Goal: Task Accomplishment & Management: Manage account settings

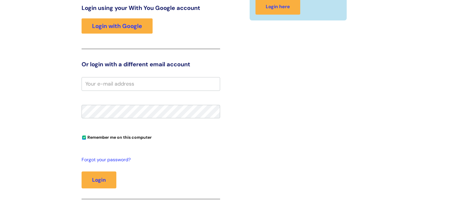
scroll to position [85, 0]
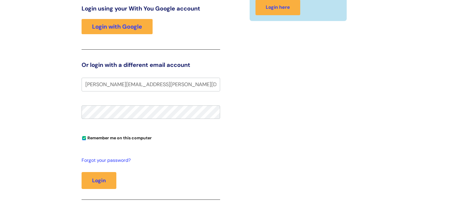
type input "alexis.milburn@wearewithyou.org.uk"
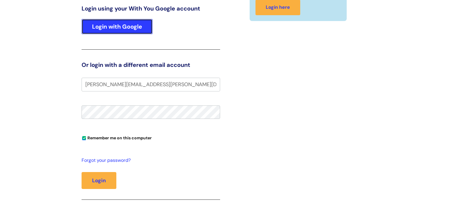
click at [120, 27] on link "Login with Google" at bounding box center [117, 26] width 71 height 15
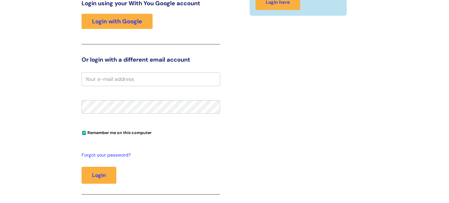
scroll to position [128, 0]
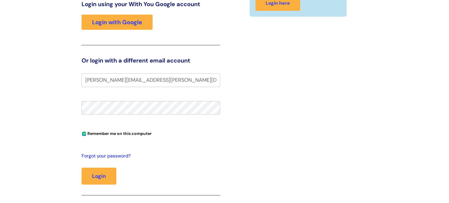
type input "alexis.milburn@wearewithyou.org.uk"
click at [105, 155] on link "Forgot your password?" at bounding box center [150, 156] width 136 height 8
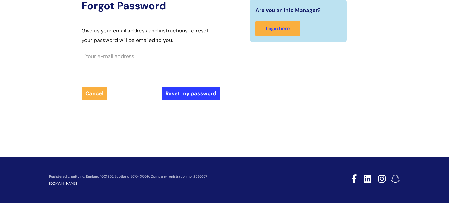
click at [129, 54] on input "text" at bounding box center [151, 56] width 139 height 13
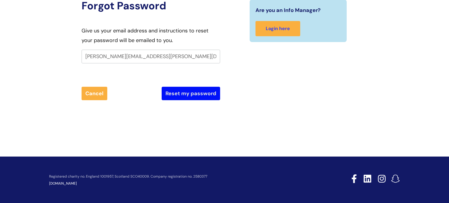
type input "alexis.milburn@wearewithyou.org.uk"
click at [195, 92] on button "Reset my password" at bounding box center [191, 93] width 59 height 13
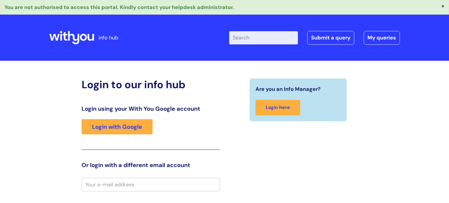
click at [195, 92] on div "Login to our info hub Login using your With You Google account Login with Googl…" at bounding box center [151, 196] width 139 height 236
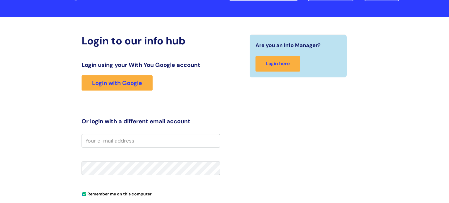
scroll to position [47, 0]
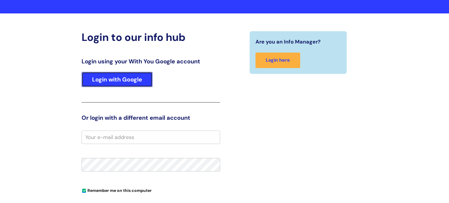
click at [114, 82] on link "Login with Google" at bounding box center [117, 79] width 71 height 15
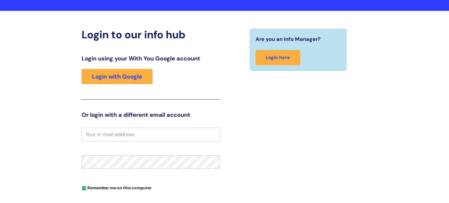
scroll to position [74, 0]
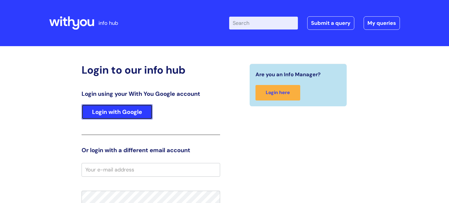
click at [110, 118] on link "Login with Google" at bounding box center [117, 111] width 71 height 15
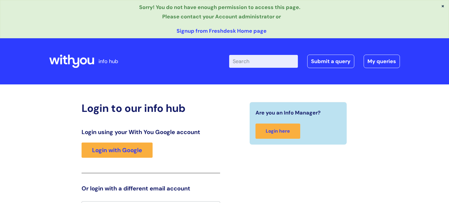
scroll to position [11, 0]
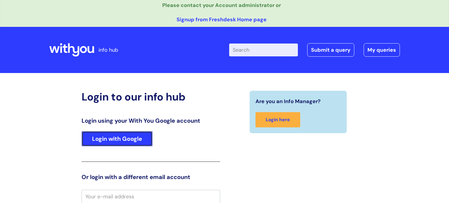
click at [116, 139] on link "Login with Google" at bounding box center [117, 138] width 71 height 15
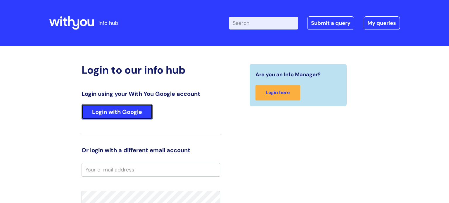
click at [120, 111] on link "Login with Google" at bounding box center [117, 111] width 71 height 15
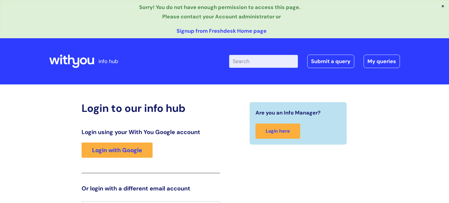
scroll to position [11, 0]
